Goal: Task Accomplishment & Management: Manage account settings

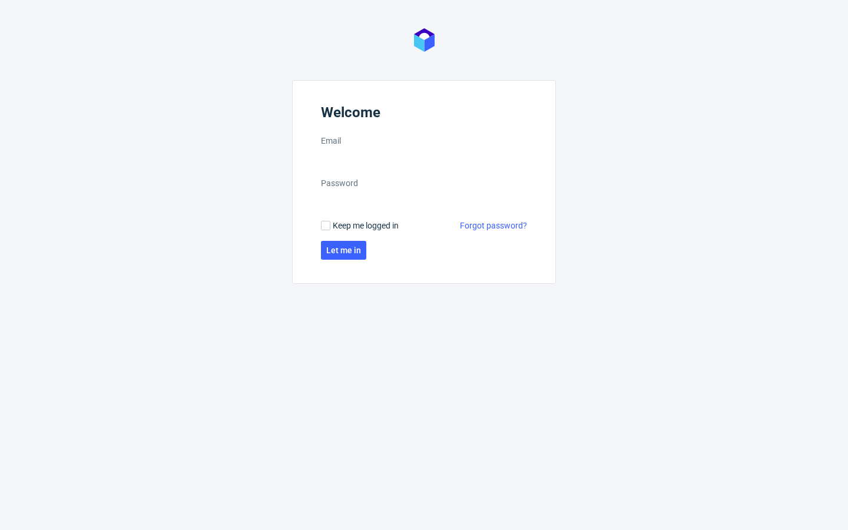
click at [424, 158] on input "Email" at bounding box center [424, 158] width 206 height 19
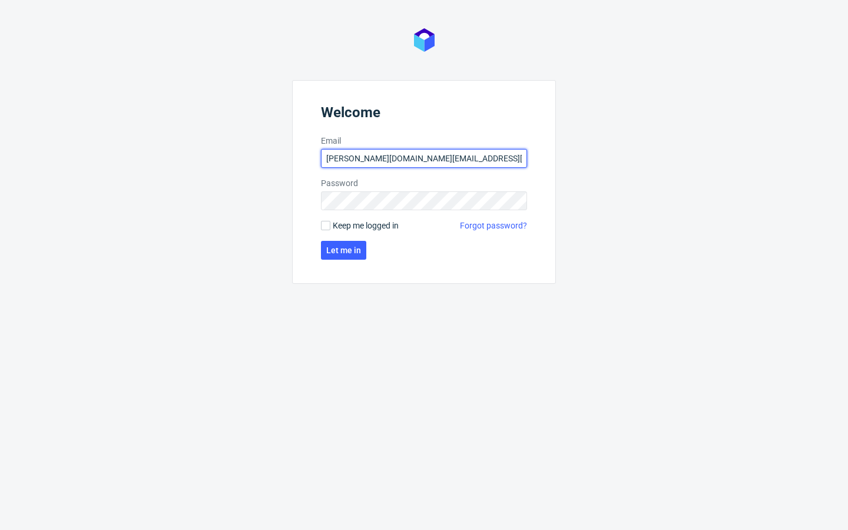
type input "[PERSON_NAME][DOMAIN_NAME][EMAIL_ADDRESS][DOMAIN_NAME]"
click at [424, 158] on input "Email" at bounding box center [424, 158] width 206 height 19
type input "[EMAIL_ADDRESS][DOMAIN_NAME]"
click at [424, 158] on input "Email" at bounding box center [424, 158] width 206 height 19
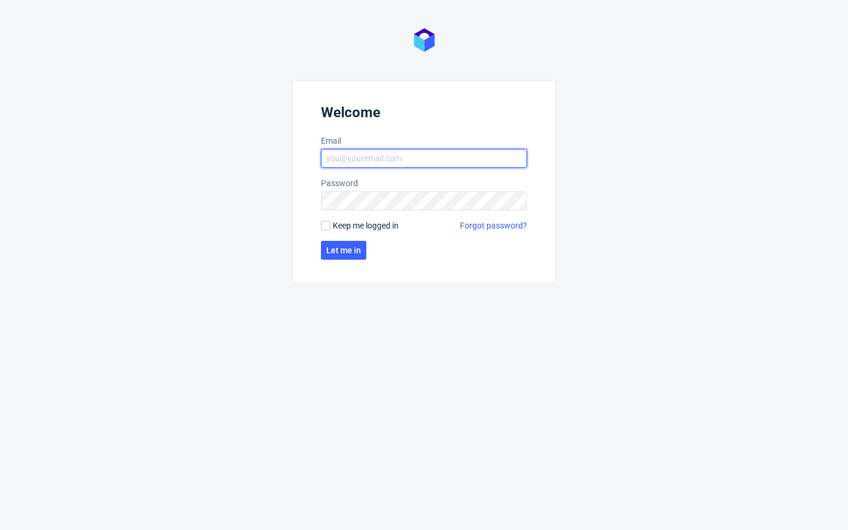
click at [424, 158] on input "Email" at bounding box center [424, 158] width 206 height 19
type input "[EMAIL_ADDRESS][DOMAIN_NAME]"
click at [424, 158] on input "Email" at bounding box center [424, 158] width 206 height 19
type input "[GEOGRAPHIC_DATA]"
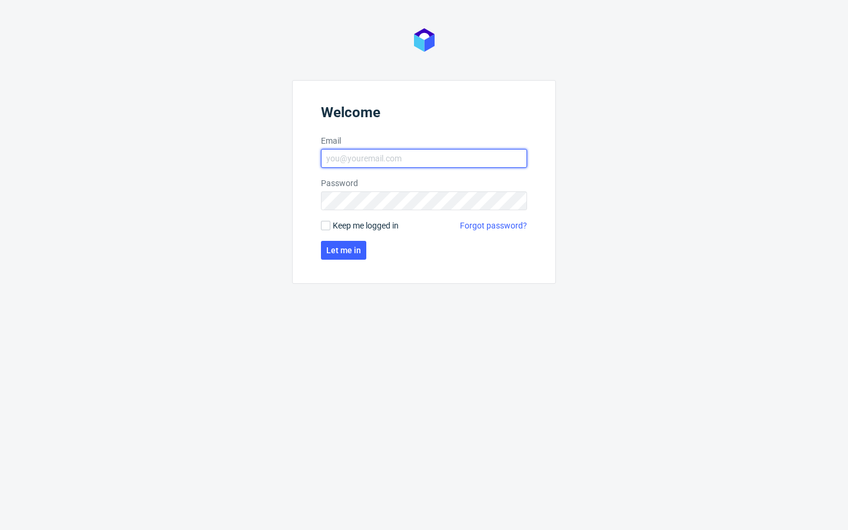
click at [424, 158] on input "Email" at bounding box center [424, 158] width 206 height 19
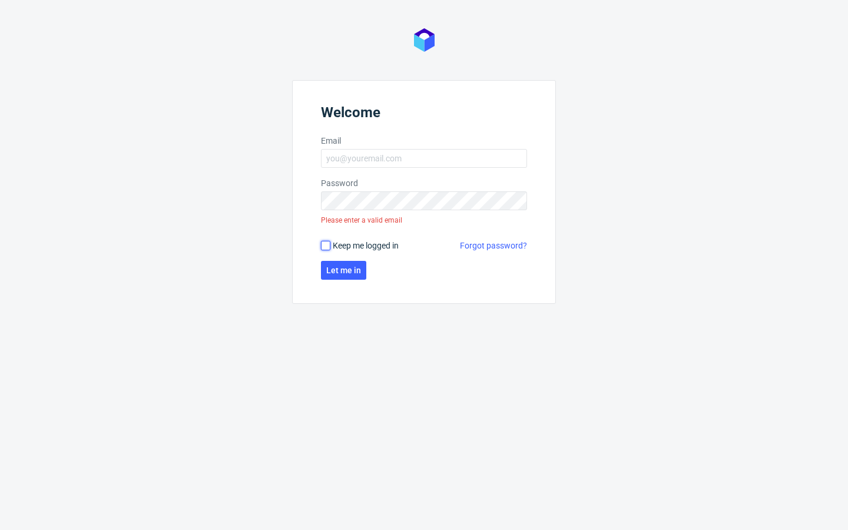
click at [326, 246] on input "Keep me logged in" at bounding box center [325, 245] width 9 height 9
checkbox input "true"
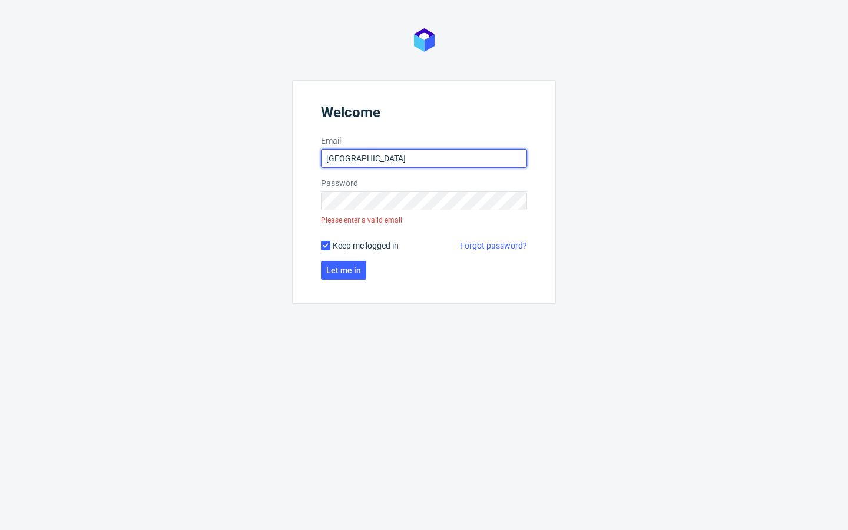
click at [424, 158] on input "[GEOGRAPHIC_DATA]" at bounding box center [424, 158] width 206 height 19
type input "O"
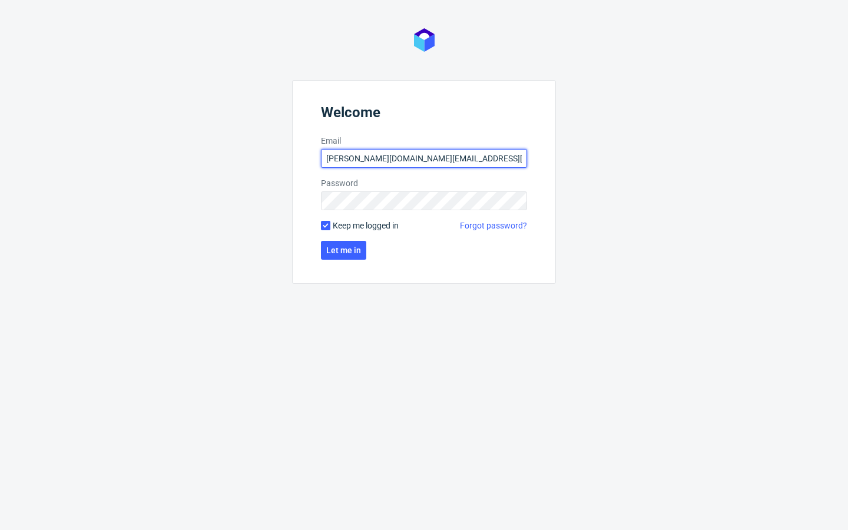
type input "[PERSON_NAME][DOMAIN_NAME][EMAIL_ADDRESS][DOMAIN_NAME]"
click button "Let me in" at bounding box center [343, 250] width 45 height 19
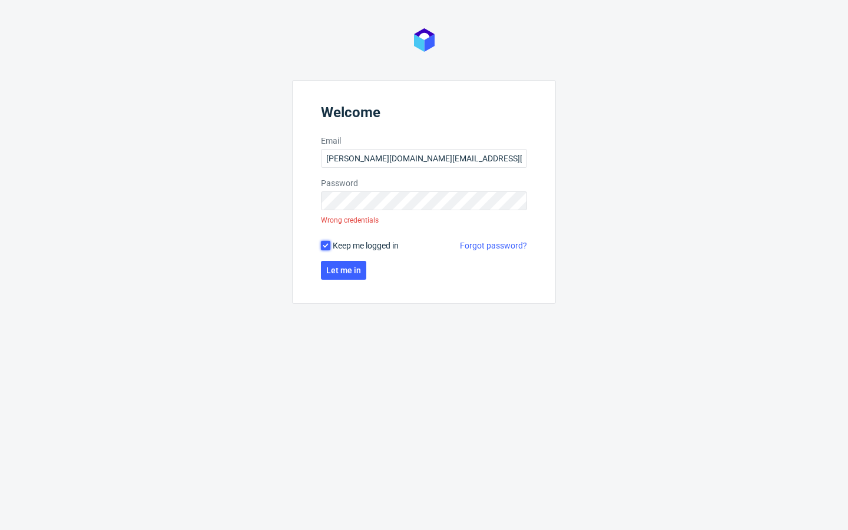
click at [326, 246] on input "Keep me logged in" at bounding box center [325, 245] width 9 height 9
checkbox input "false"
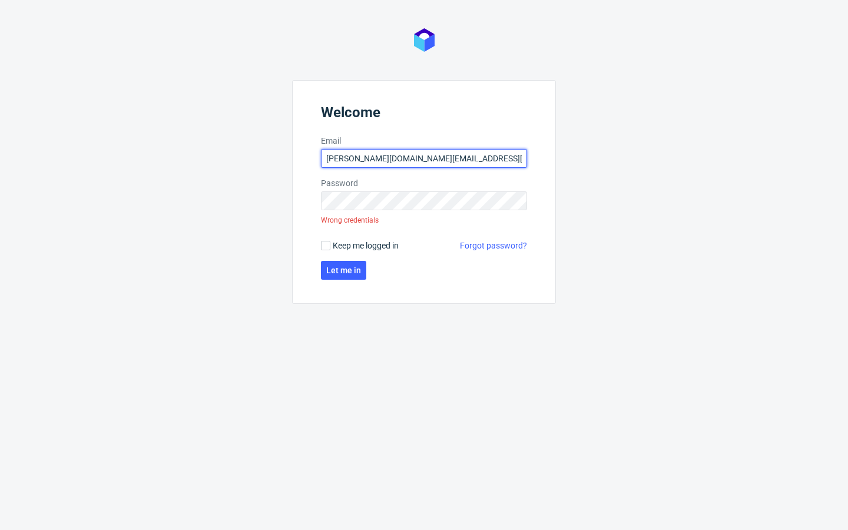
click at [424, 158] on input "[PERSON_NAME][DOMAIN_NAME][EMAIL_ADDRESS][DOMAIN_NAME]" at bounding box center [424, 158] width 206 height 19
type input "com"
type input "[EMAIL_ADDRESS][DOMAIN_NAME]"
click button "Let me in" at bounding box center [343, 270] width 45 height 19
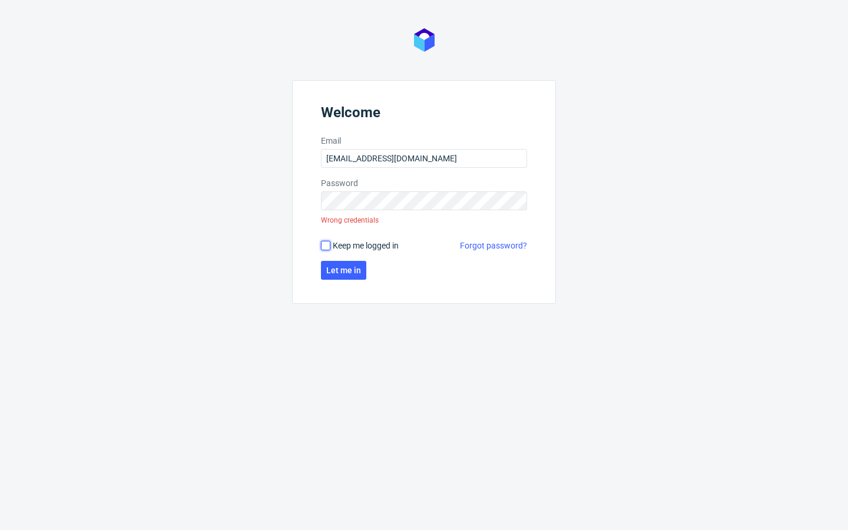
click at [326, 246] on input "Keep me logged in" at bounding box center [325, 245] width 9 height 9
checkbox input "true"
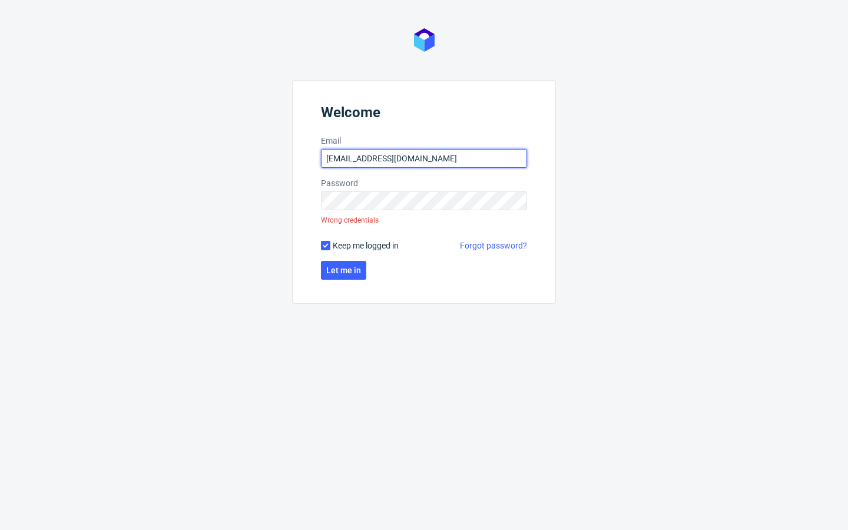
click at [424, 158] on input "[EMAIL_ADDRESS][DOMAIN_NAME]" at bounding box center [424, 158] width 206 height 19
type input "g"
type input "[EMAIL_ADDRESS][DOMAIN_NAME]"
click button "Let me in" at bounding box center [343, 270] width 45 height 19
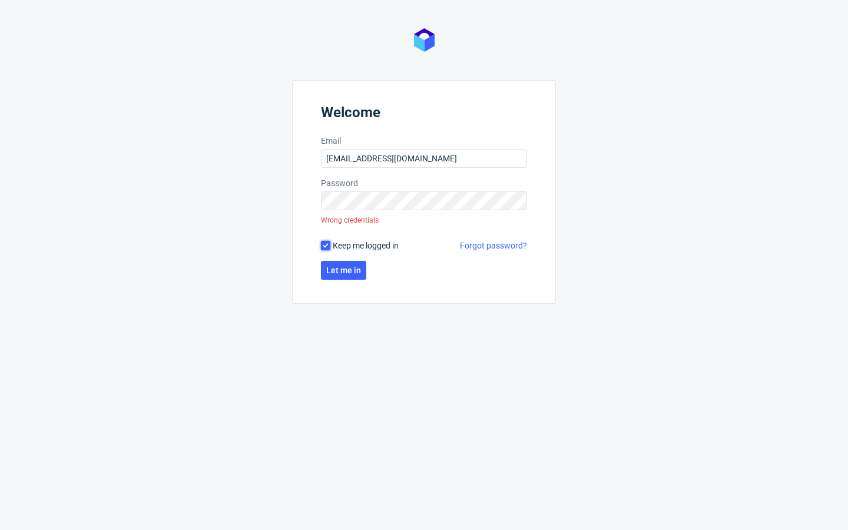
click at [326, 246] on input "Keep me logged in" at bounding box center [325, 245] width 9 height 9
checkbox input "false"
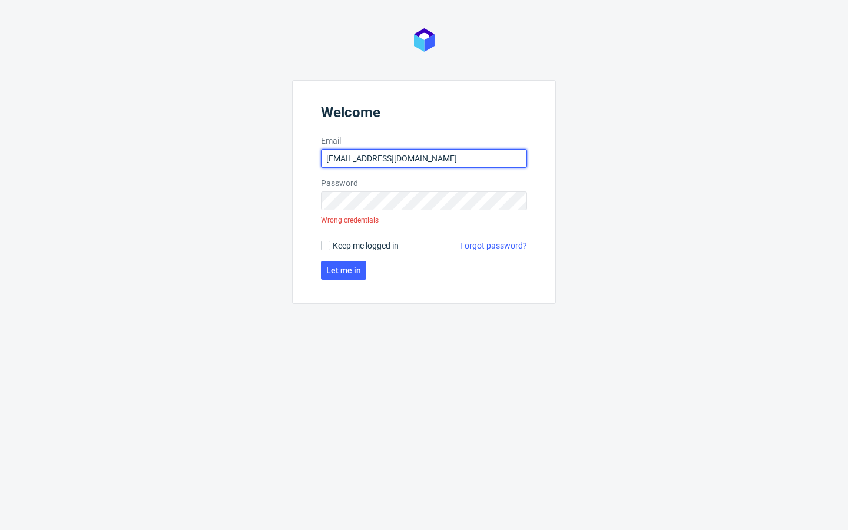
click at [424, 158] on input "[EMAIL_ADDRESS][DOMAIN_NAME]" at bounding box center [424, 158] width 206 height 19
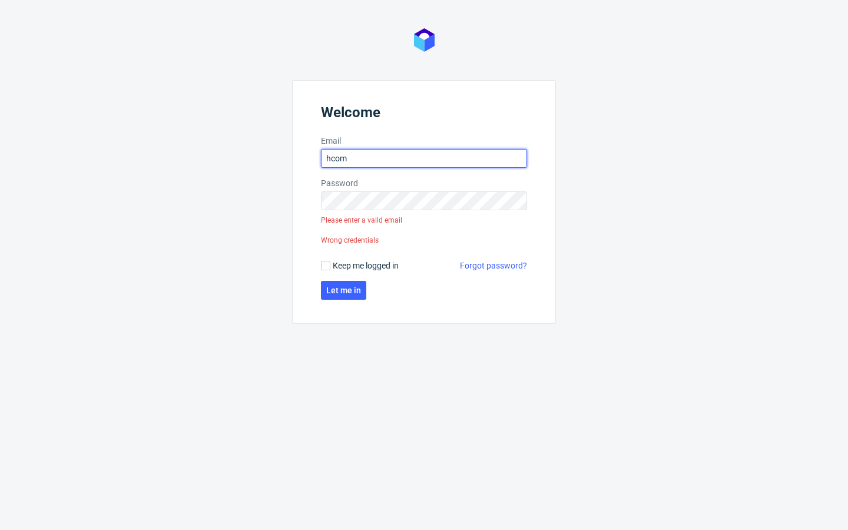
type input "com"
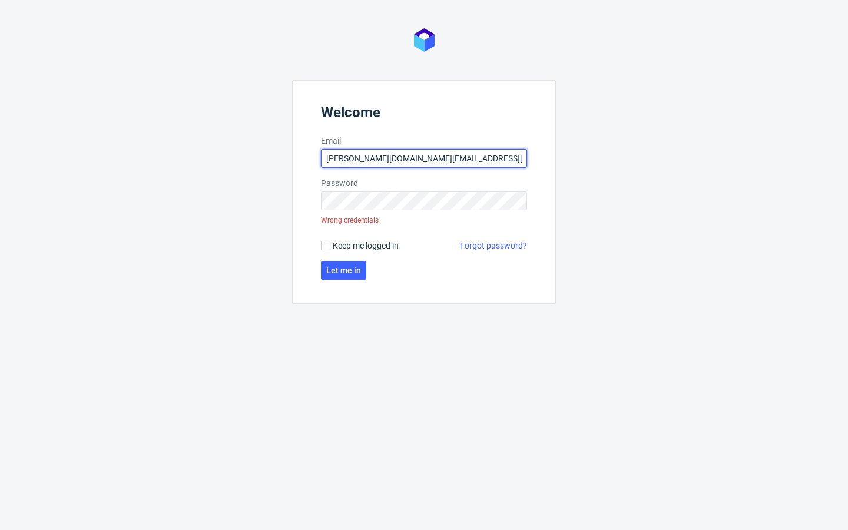
type input "[PERSON_NAME][DOMAIN_NAME][EMAIL_ADDRESS][DOMAIN_NAME]"
click button "Let me in" at bounding box center [343, 270] width 45 height 19
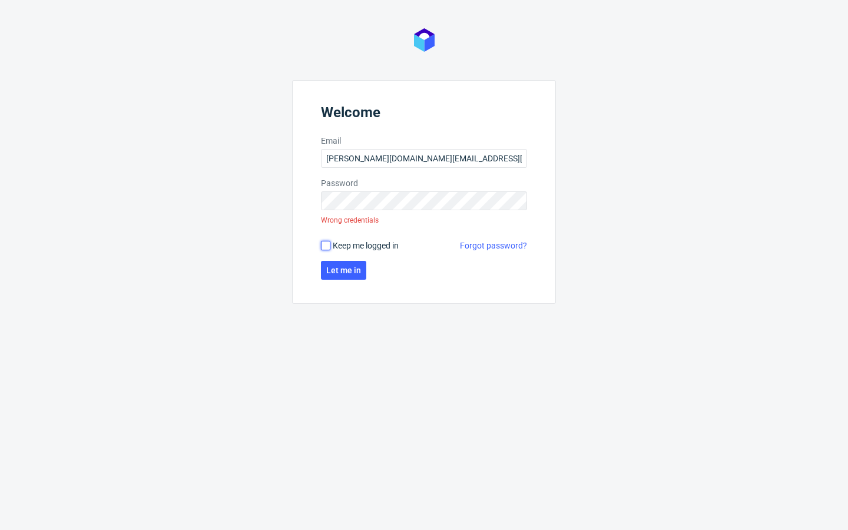
click at [326, 246] on input "Keep me logged in" at bounding box center [325, 245] width 9 height 9
checkbox input "true"
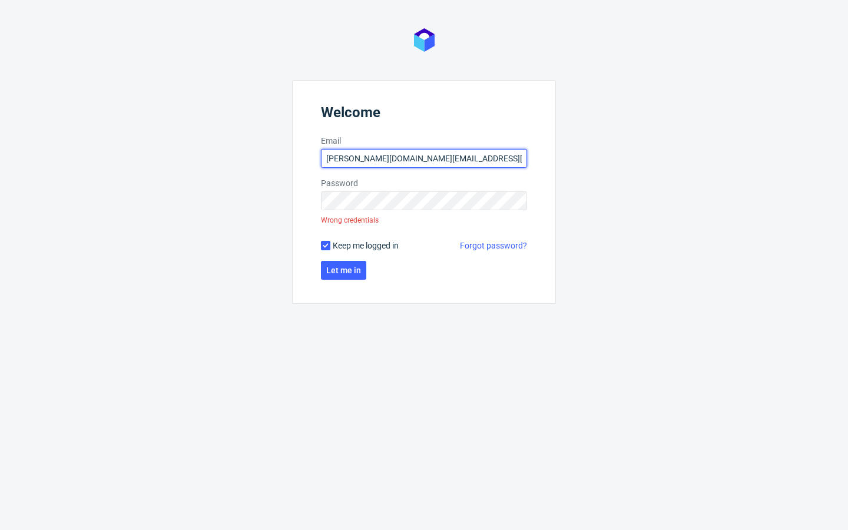
click at [424, 158] on input "[PERSON_NAME][DOMAIN_NAME][EMAIL_ADDRESS][DOMAIN_NAME]" at bounding box center [424, 158] width 206 height 19
type input "com"
type input "[PERSON_NAME][DOMAIN_NAME][EMAIL_ADDRESS][DOMAIN_NAME]"
